Goal: Navigation & Orientation: Go to known website

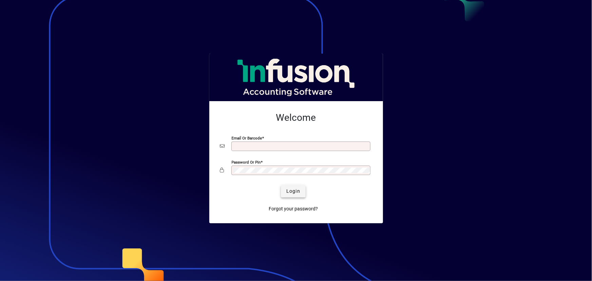
type input "**********"
click at [293, 191] on span "Login" at bounding box center [294, 191] width 14 height 7
